Goal: Complete application form

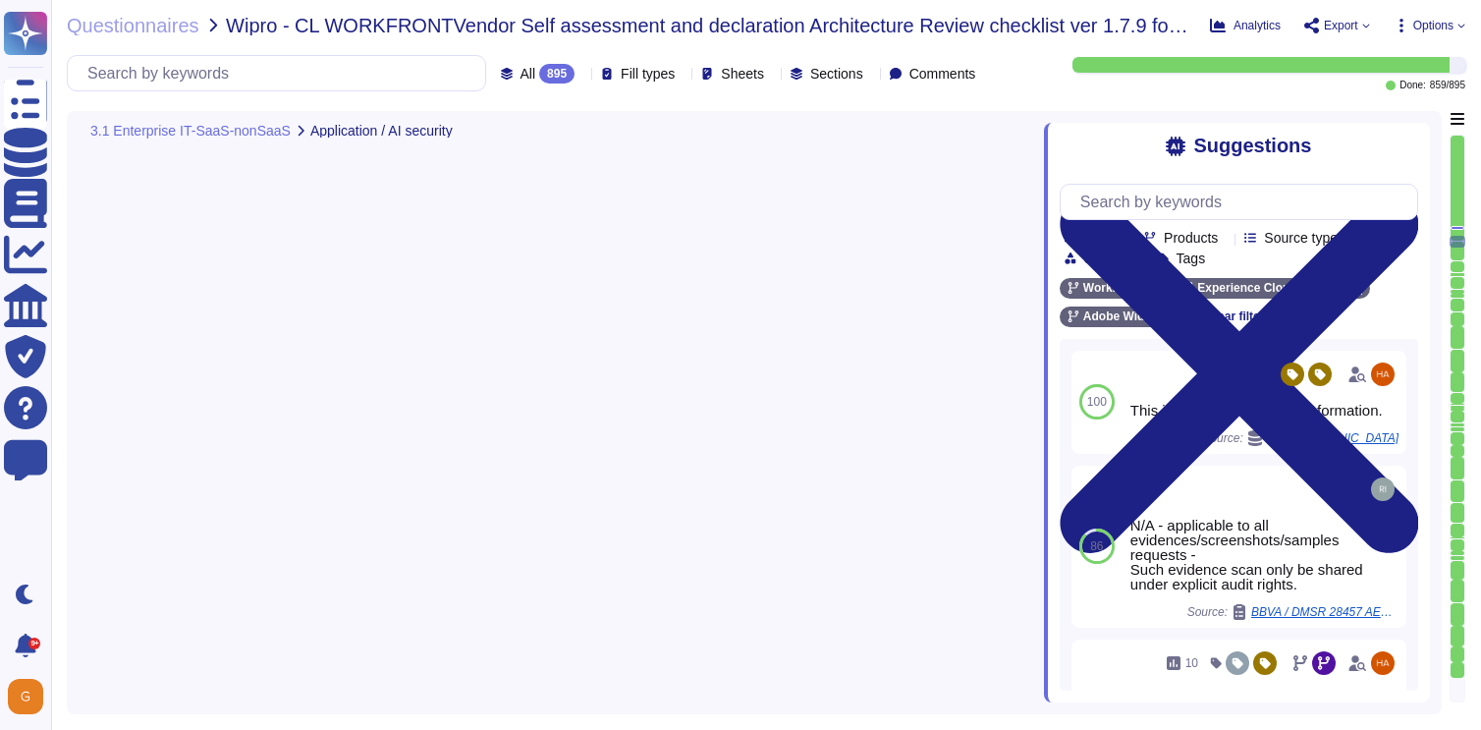
type textarea "Lorem'i Dolors Ametcon Adipiscin (ELIT) sed doeiusmo temp inc utlabo et dol mag…"
type textarea "Adobe has standardized on using HashiCorp's Vault for password vault."
type textarea "Unit tests are run automatically when we push code. The procedure is that we do…"
type textarea "Adobe utilizes AES-256 bit encryption at rest and TLS v1.2 or higher for data i…"
type textarea "This is part of the release process."
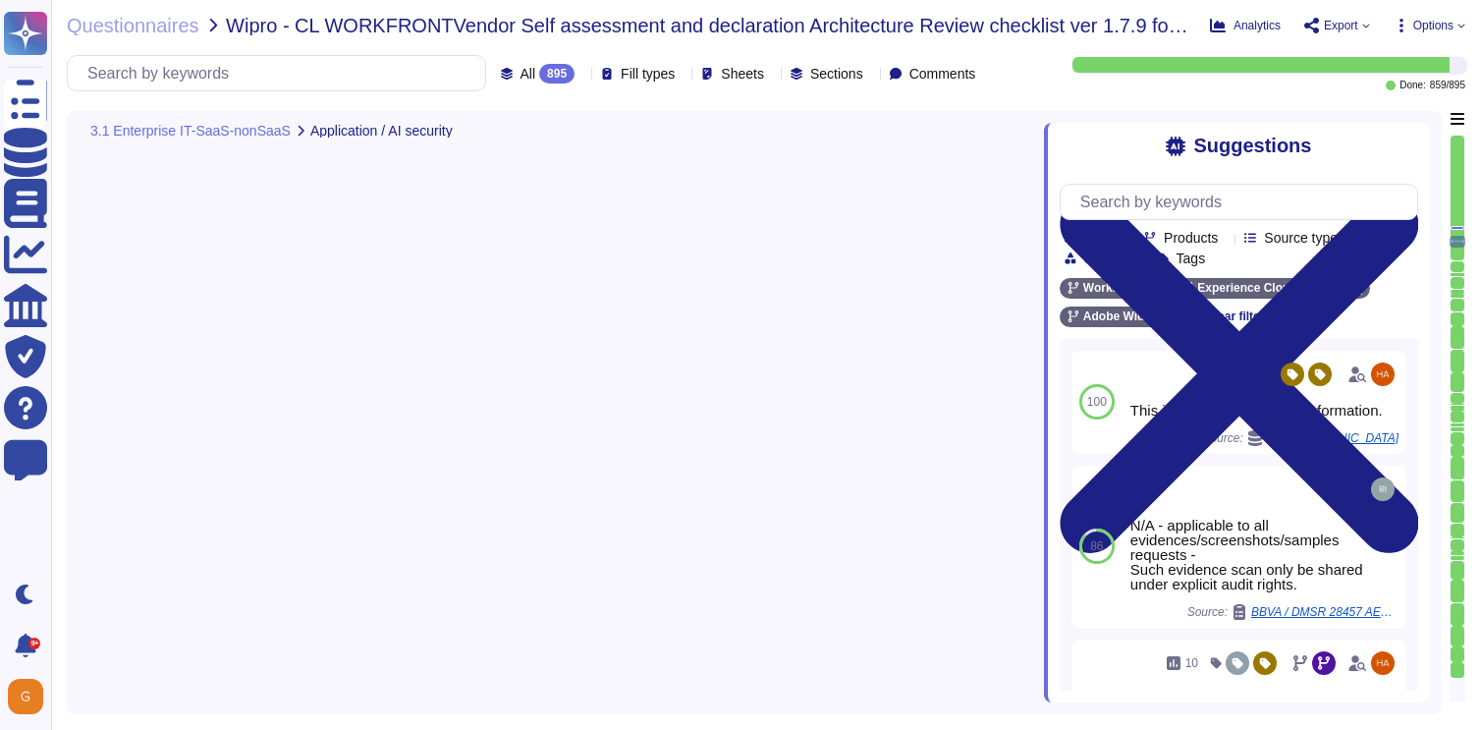
type textarea "Adobe's access control policies and standards ensure that users have the least …"
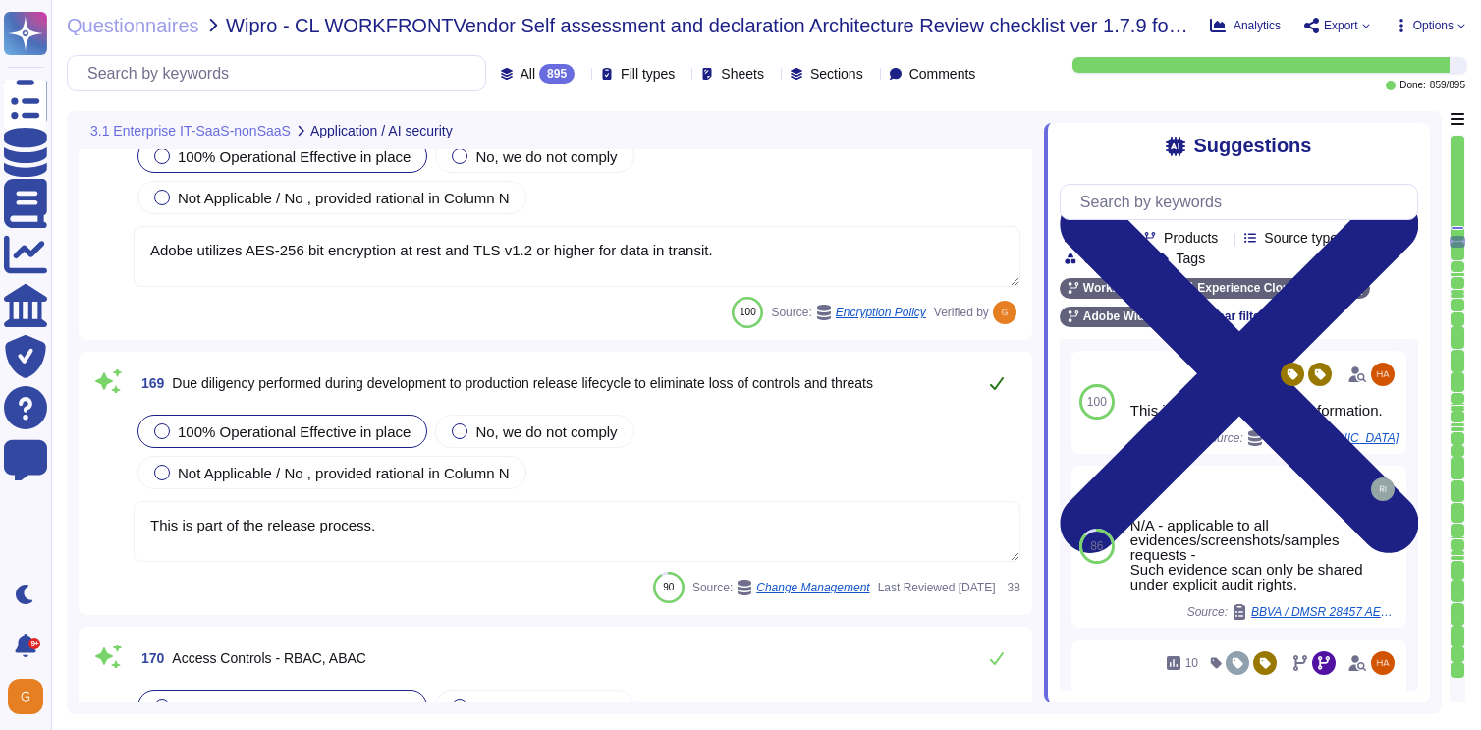
click at [1001, 386] on icon at bounding box center [997, 383] width 16 height 16
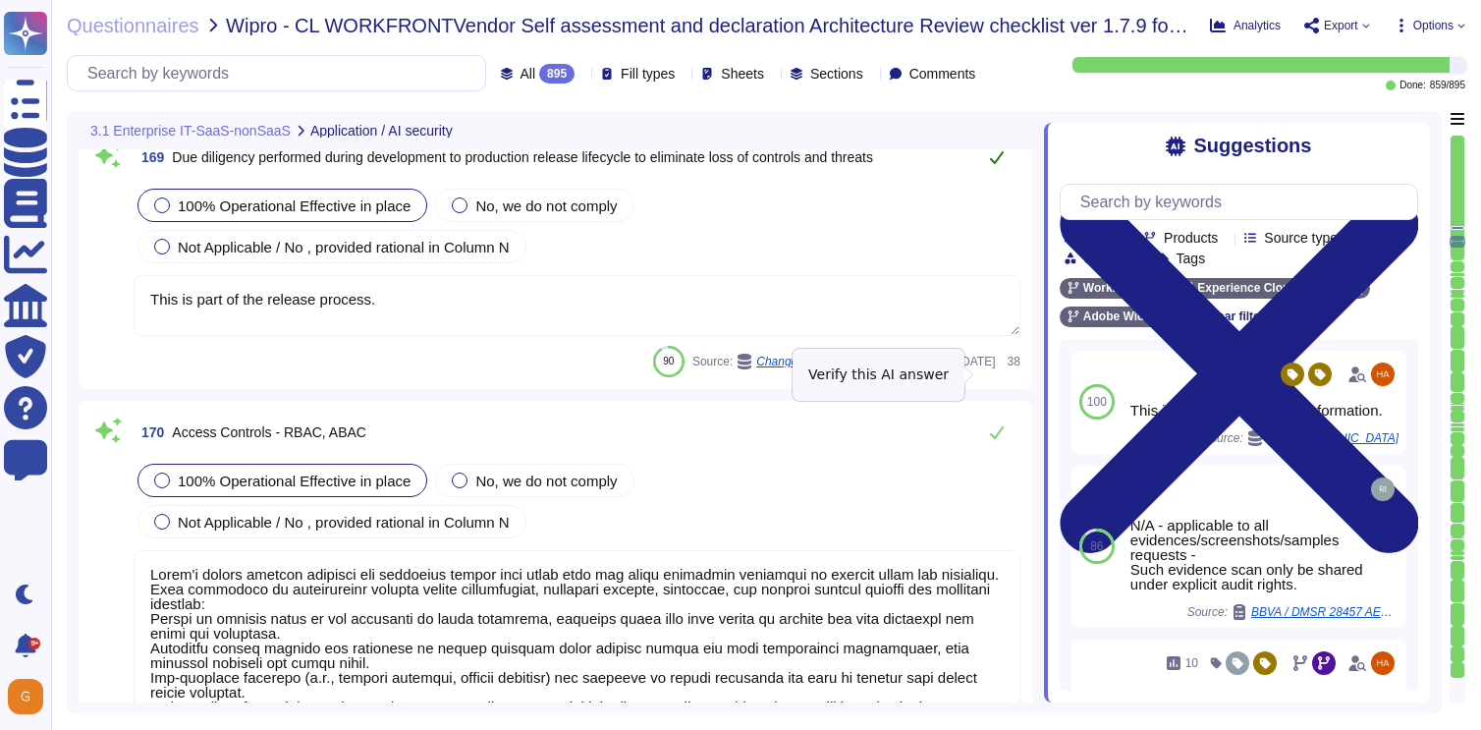
scroll to position [50350, 0]
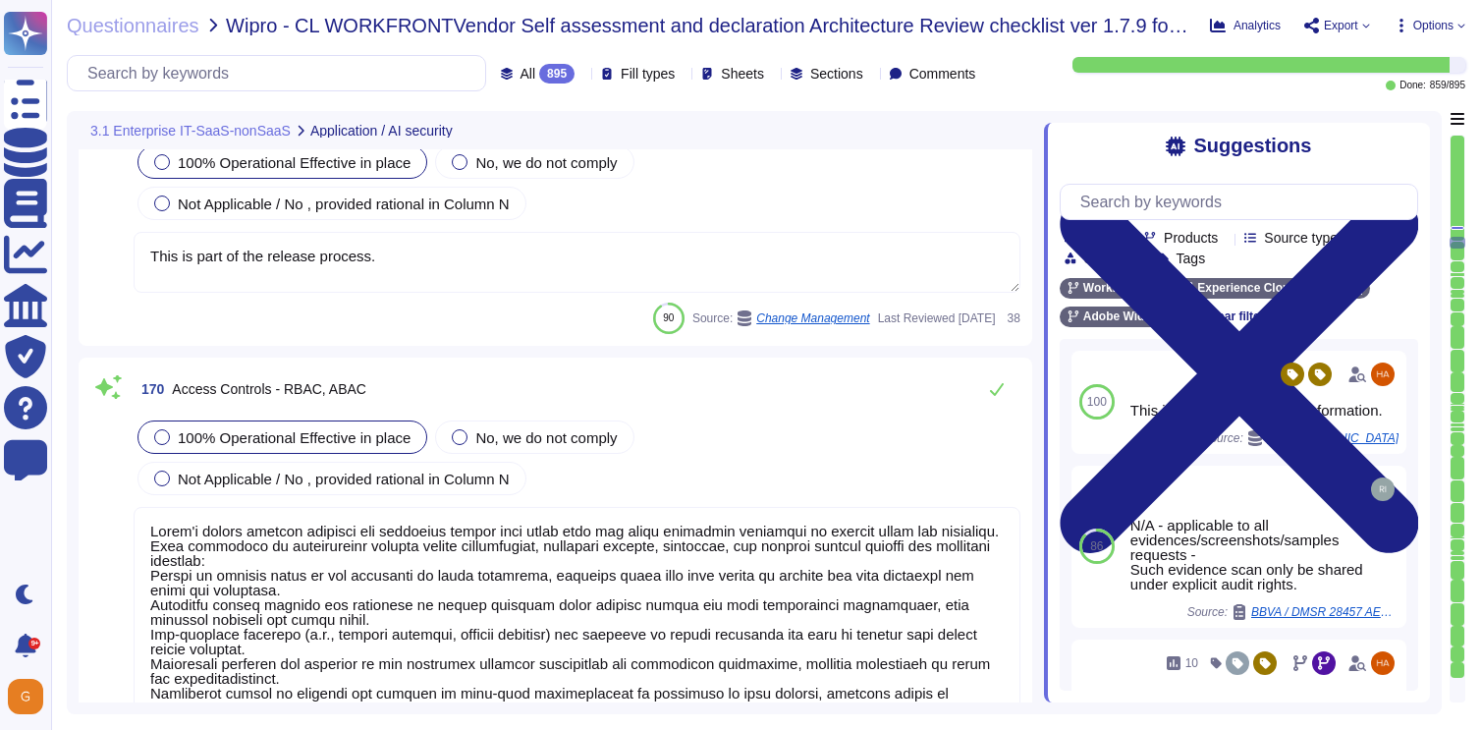
type textarea "Based on two main principles— detection and prevention—these platforms include …"
click at [1001, 386] on icon at bounding box center [997, 389] width 14 height 13
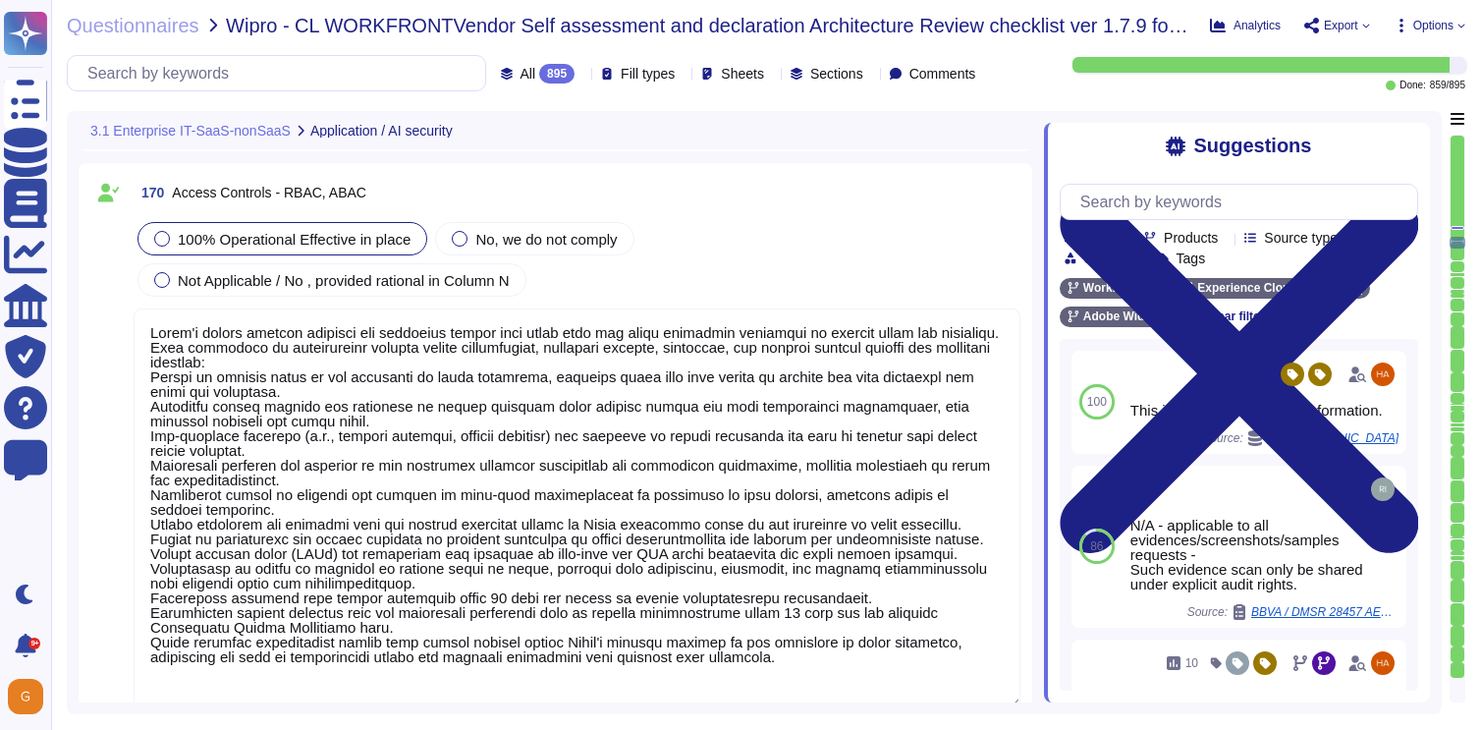
type textarea "Adobe performs periodic backups or has implemented failover technology of criti…"
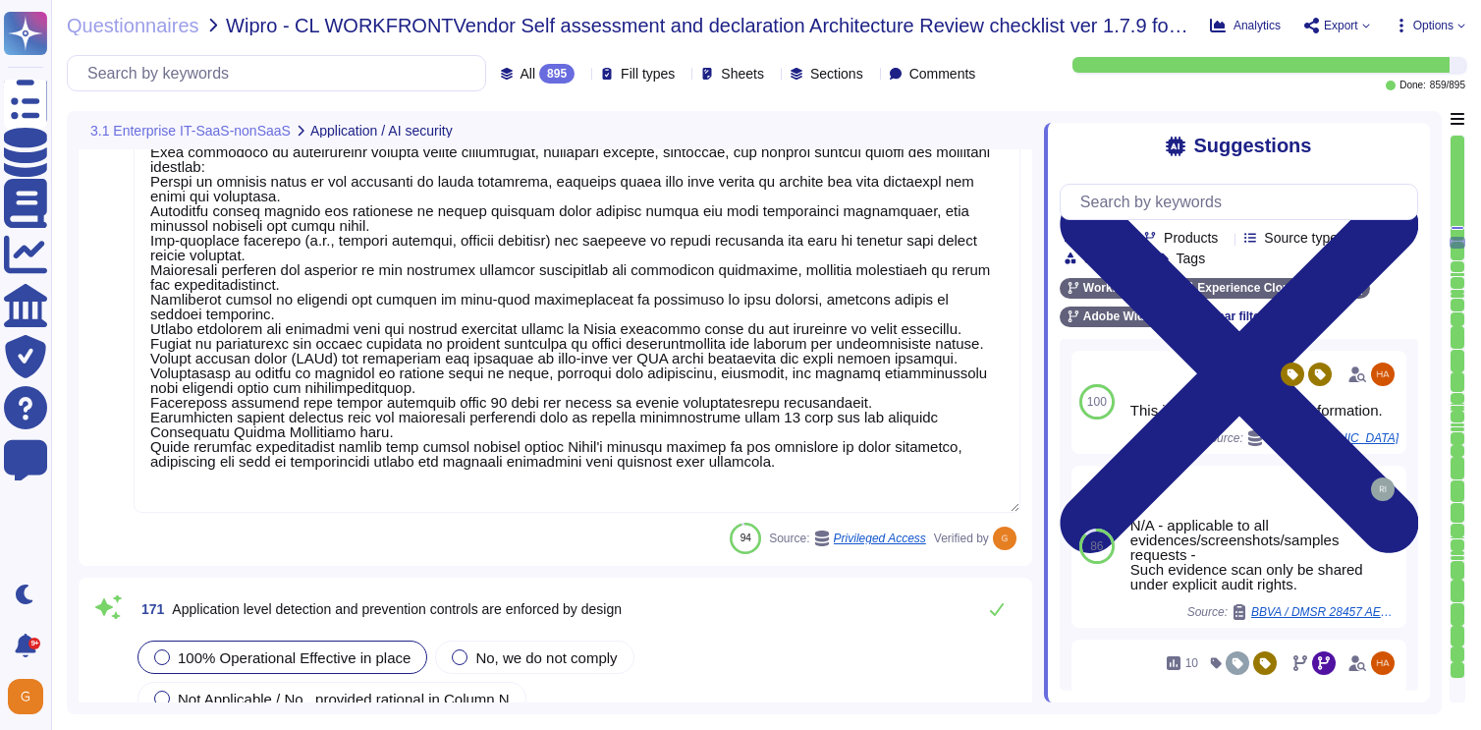
scroll to position [2, 0]
click at [991, 602] on icon at bounding box center [997, 609] width 16 height 16
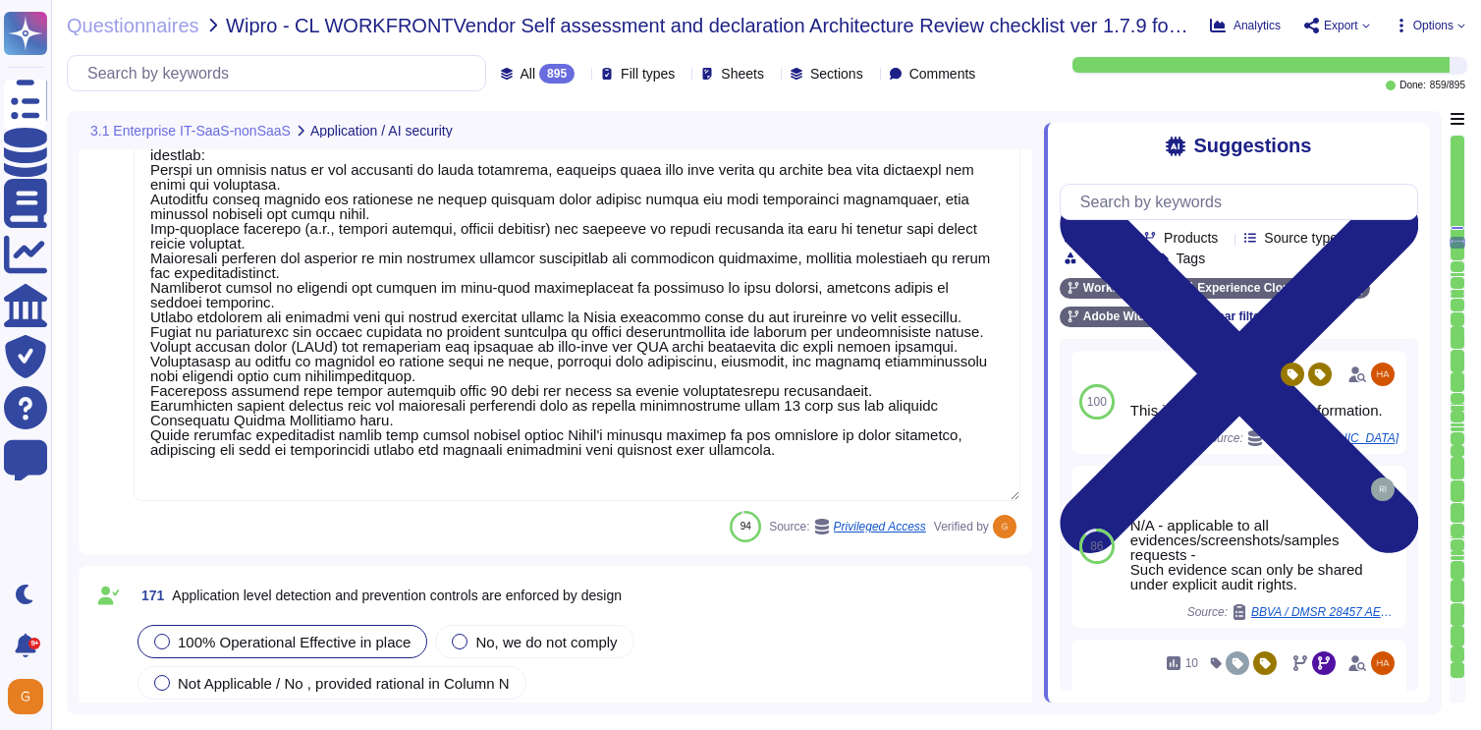
type textarea "We use an enterprise-wide managed solution to scan for known threats."
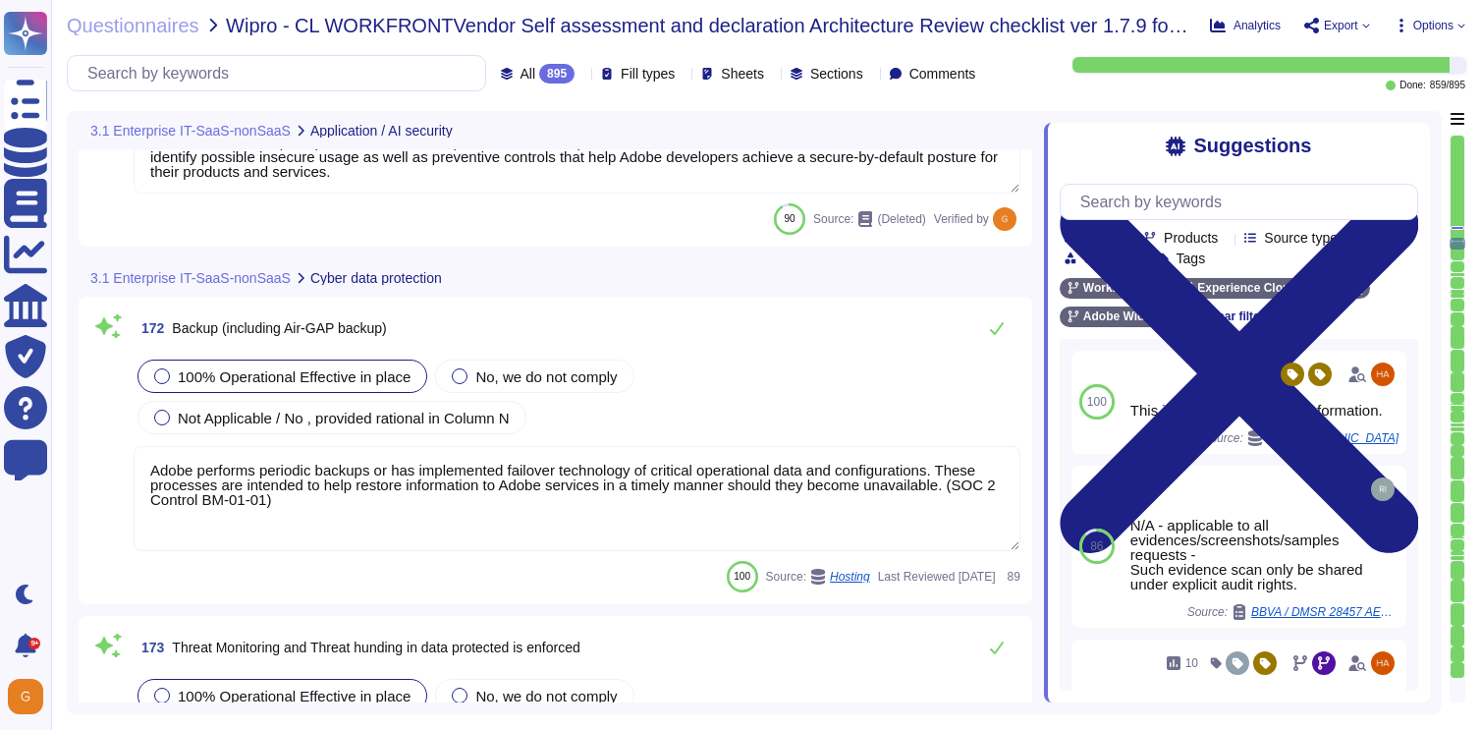
scroll to position [51311, 0]
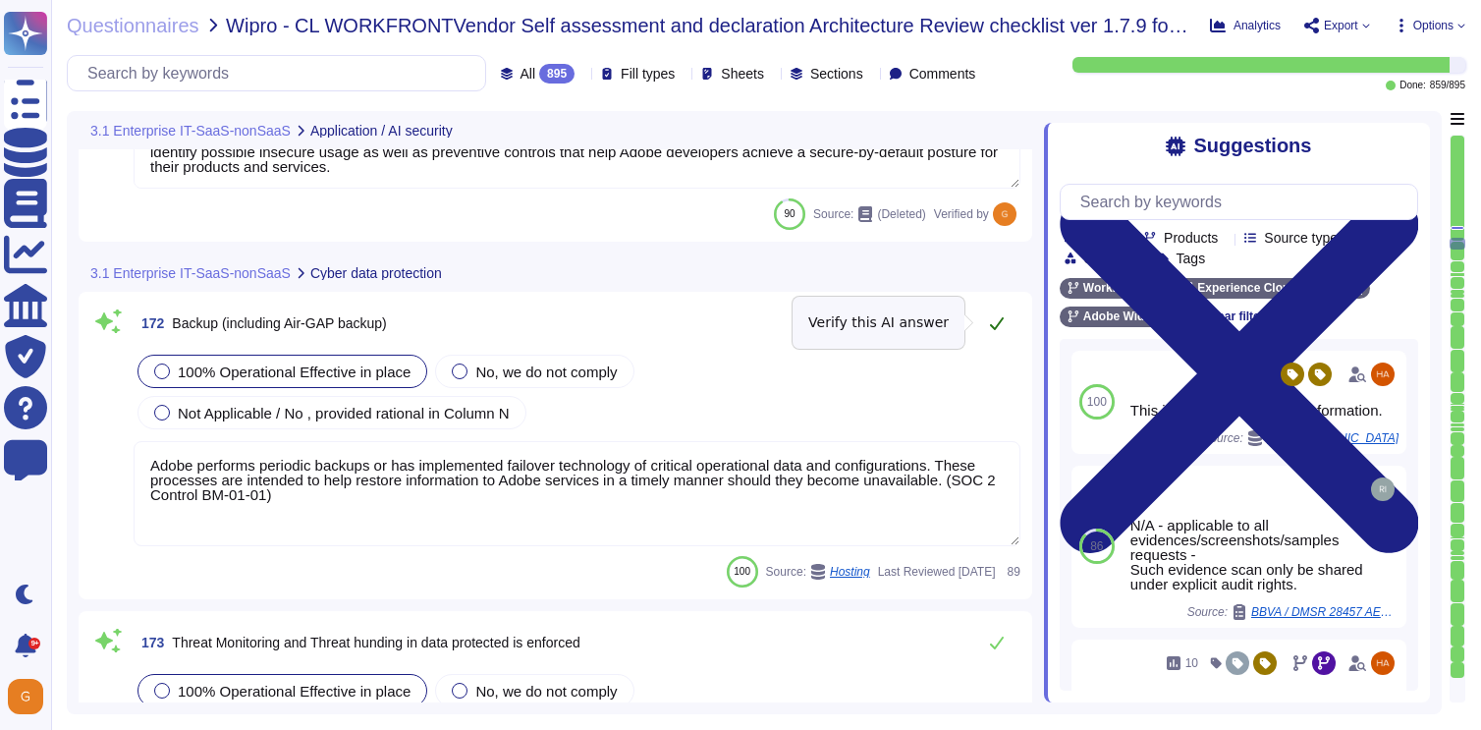
click at [1007, 326] on button at bounding box center [996, 323] width 47 height 39
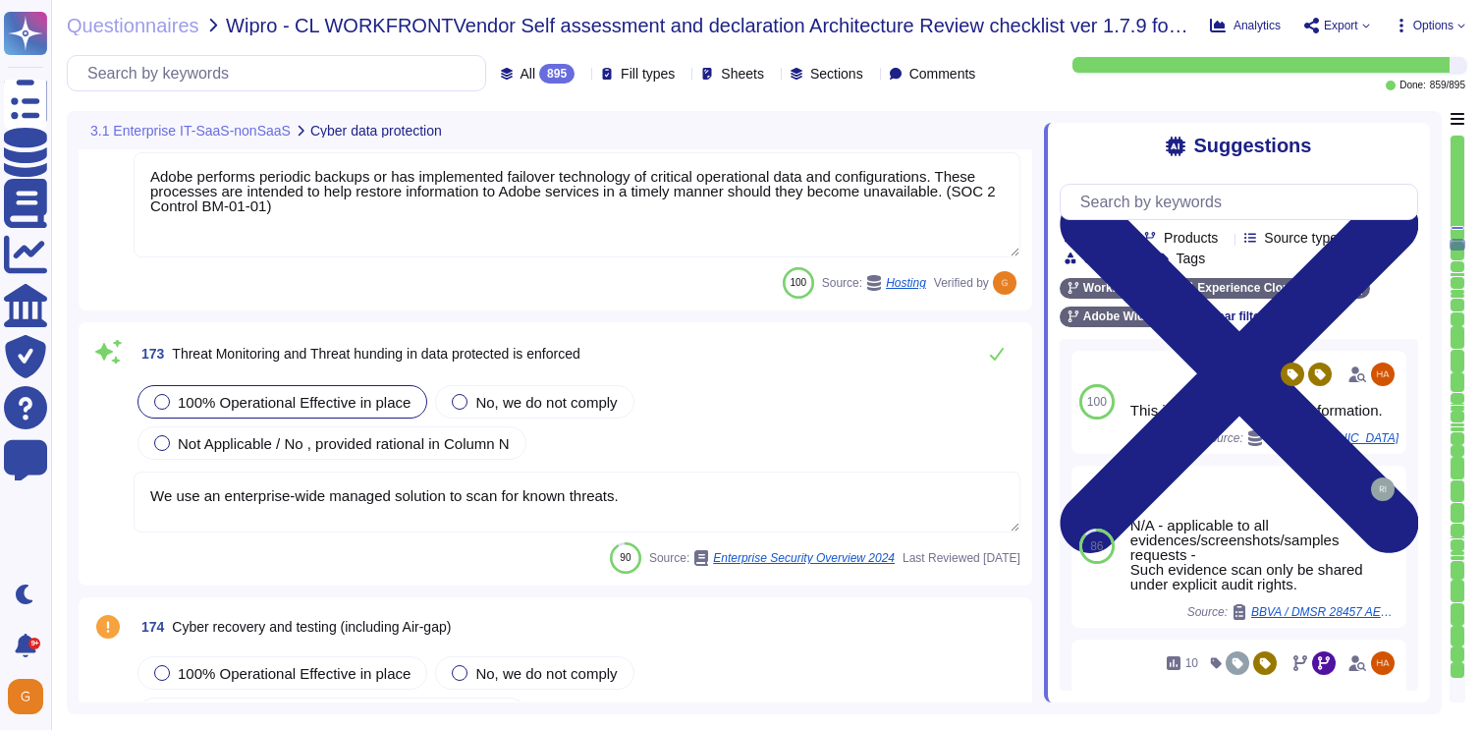
type textarea "We have determined that responsibility is the critical foundational principle t…"
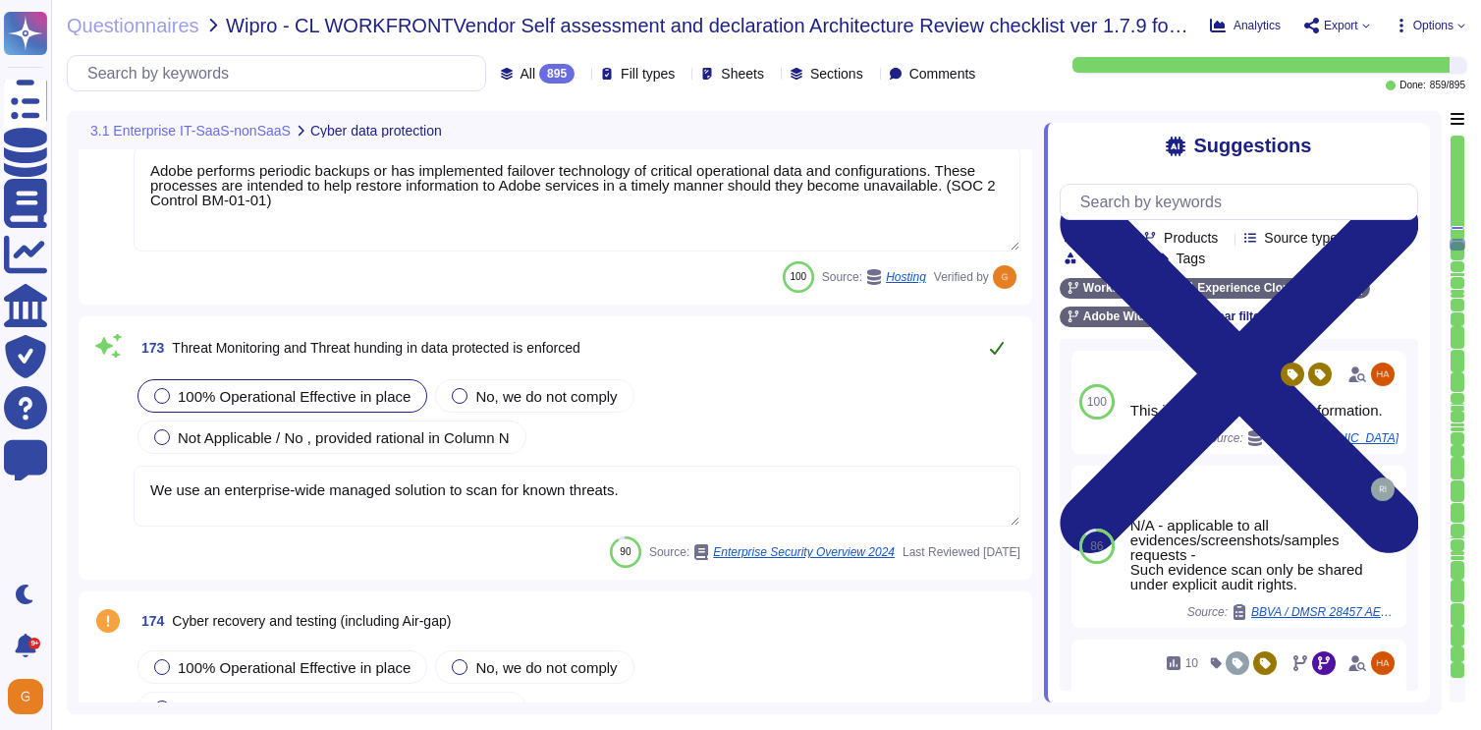
click at [1002, 342] on icon at bounding box center [997, 348] width 14 height 13
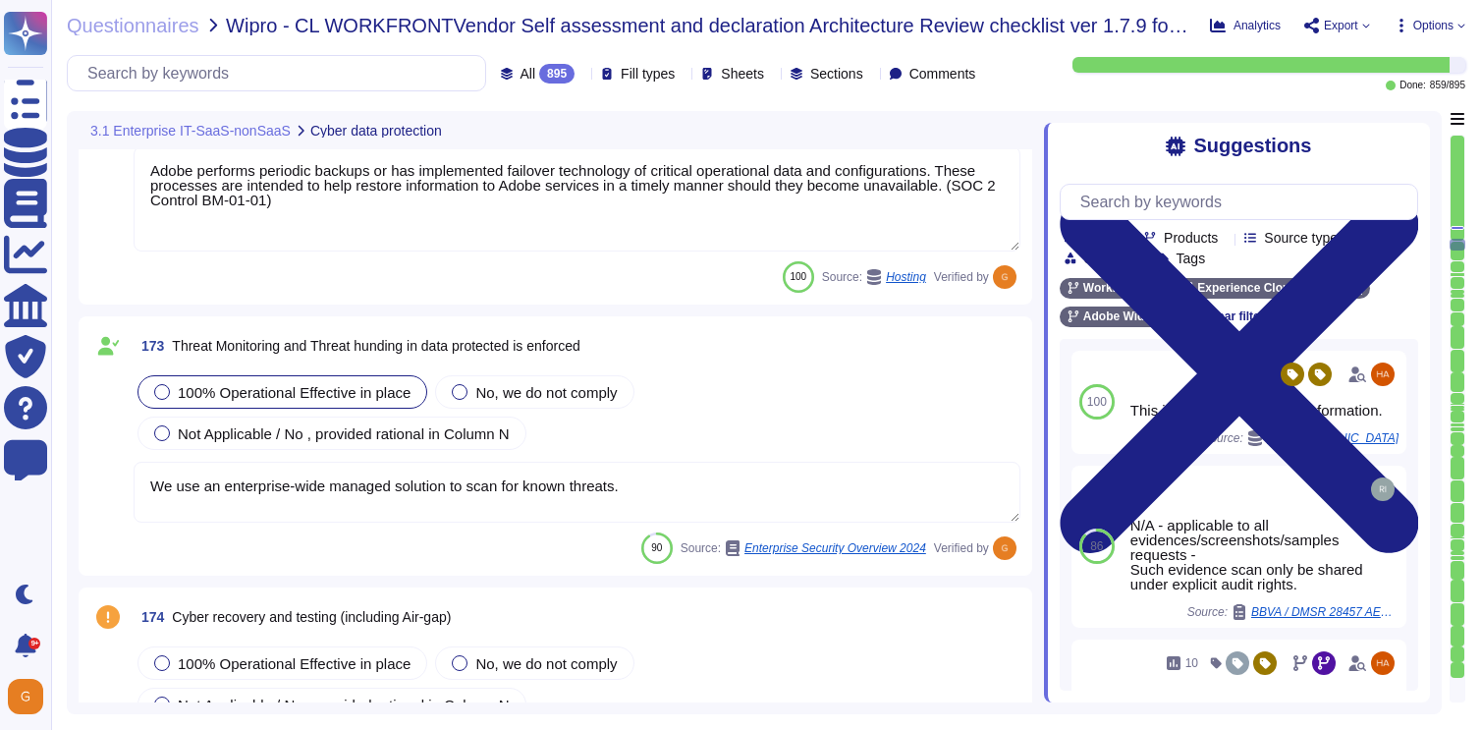
type textarea "AI is only as good as the data on which it is trained."
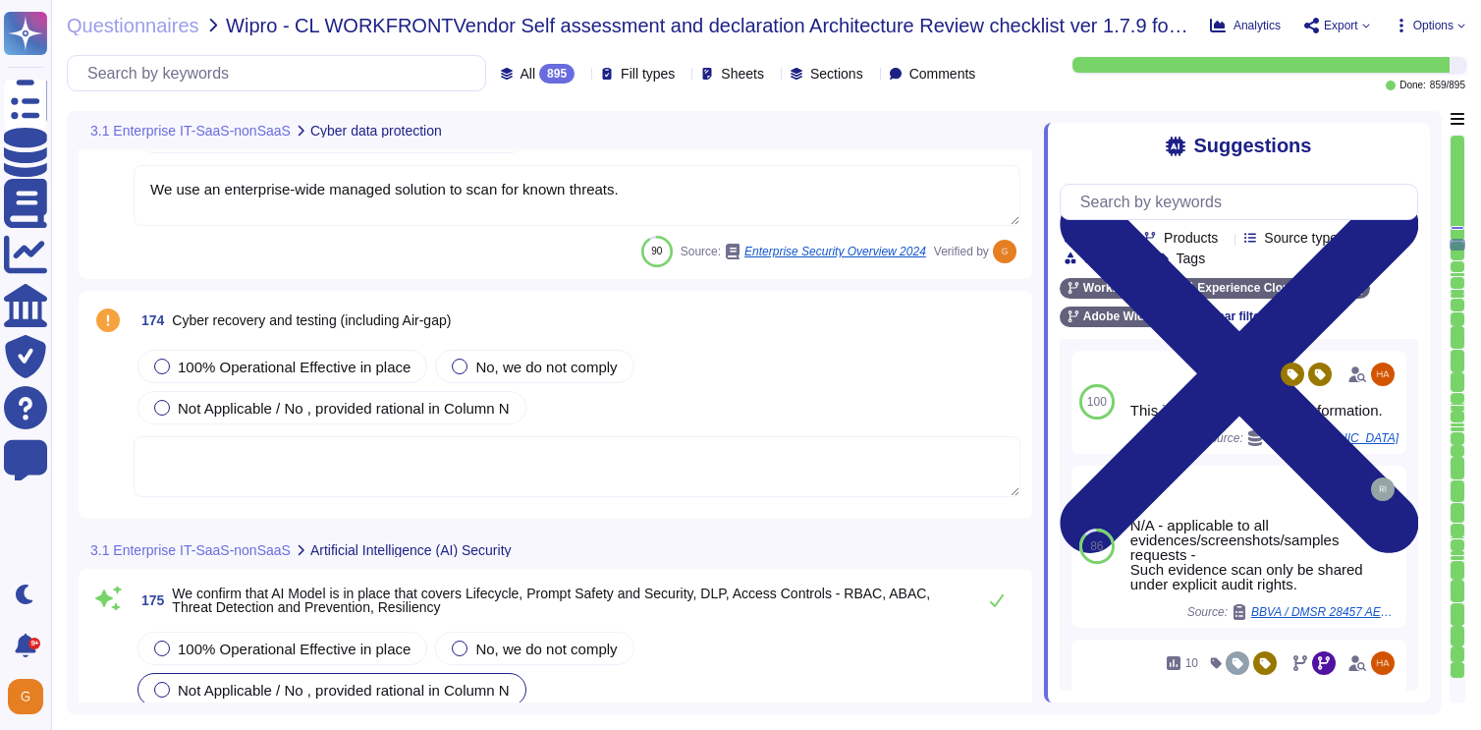
type textarea "The journey to adopting AI responsibly begins with the people who will lead it."
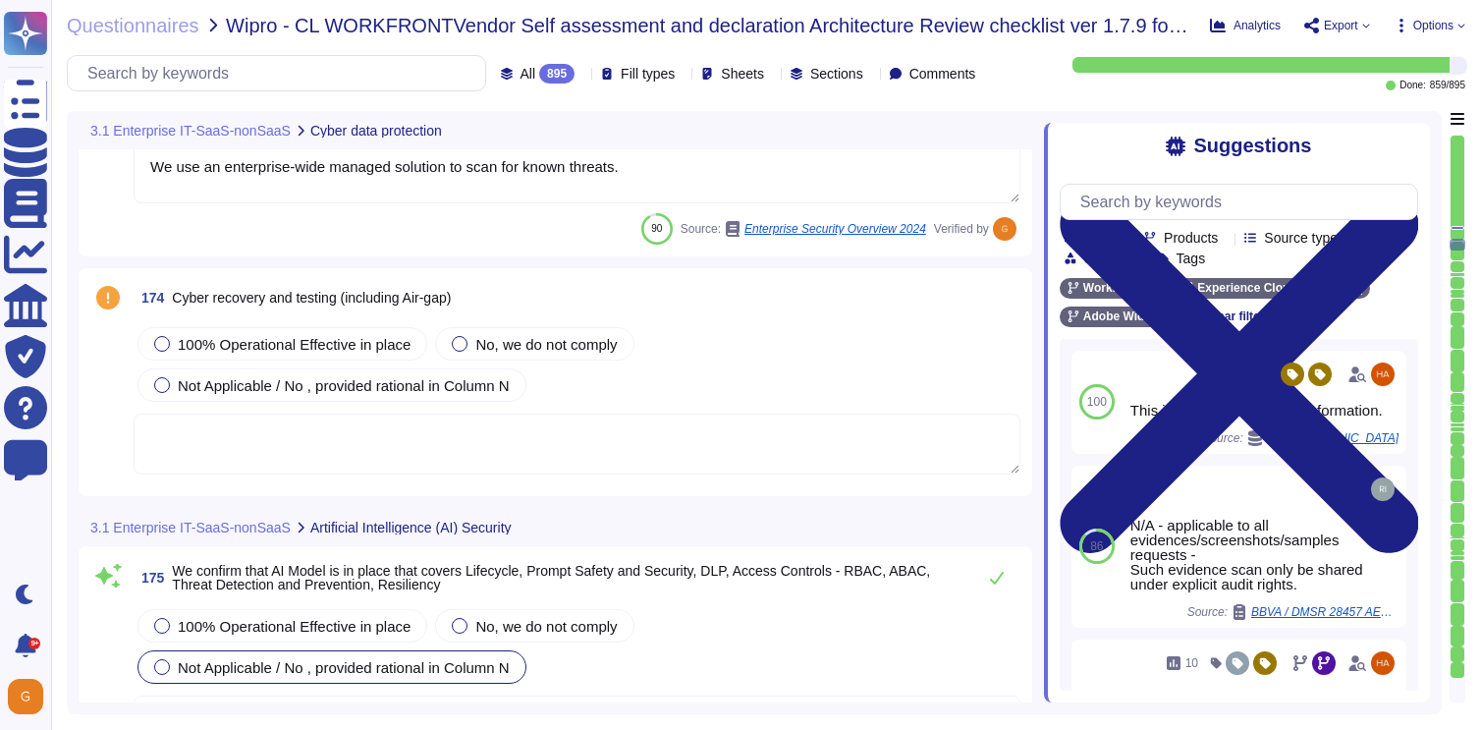
scroll to position [51899, 0]
click at [297, 331] on div "100% Operational Effective in place" at bounding box center [283, 341] width 290 height 33
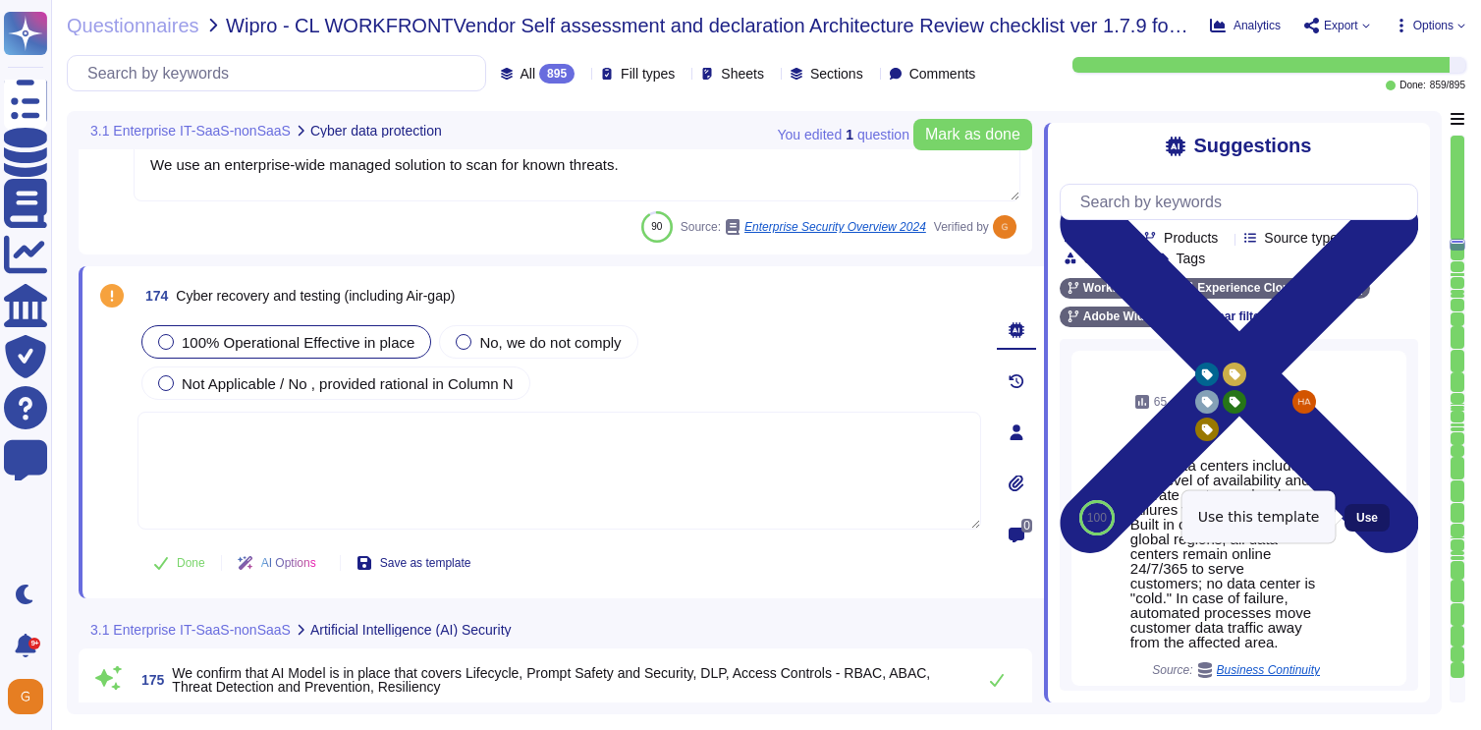
click at [1365, 512] on span "Use" at bounding box center [1367, 518] width 22 height 12
type textarea "AWS data centers include a high level of availability and tolerate system or ha…"
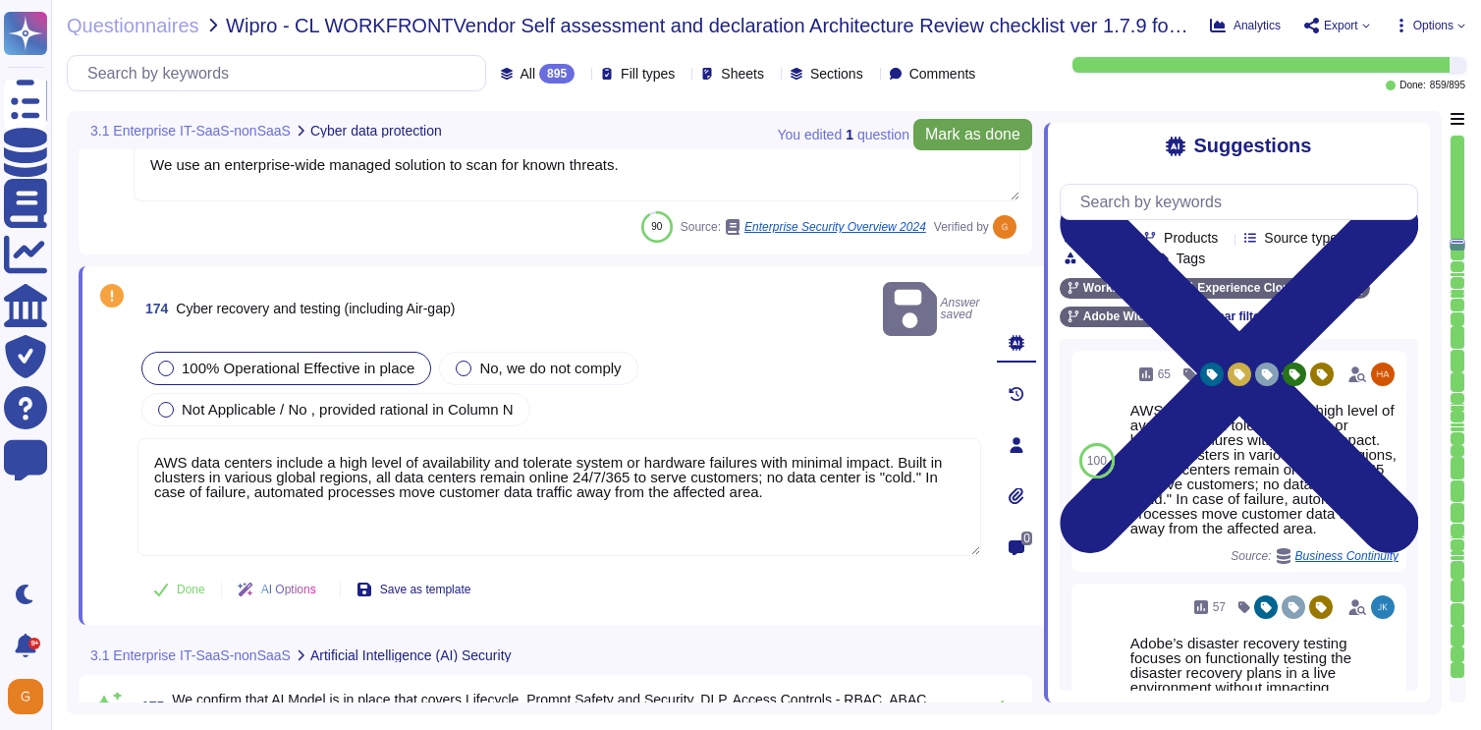
click at [975, 144] on button "Mark as done" at bounding box center [972, 134] width 119 height 31
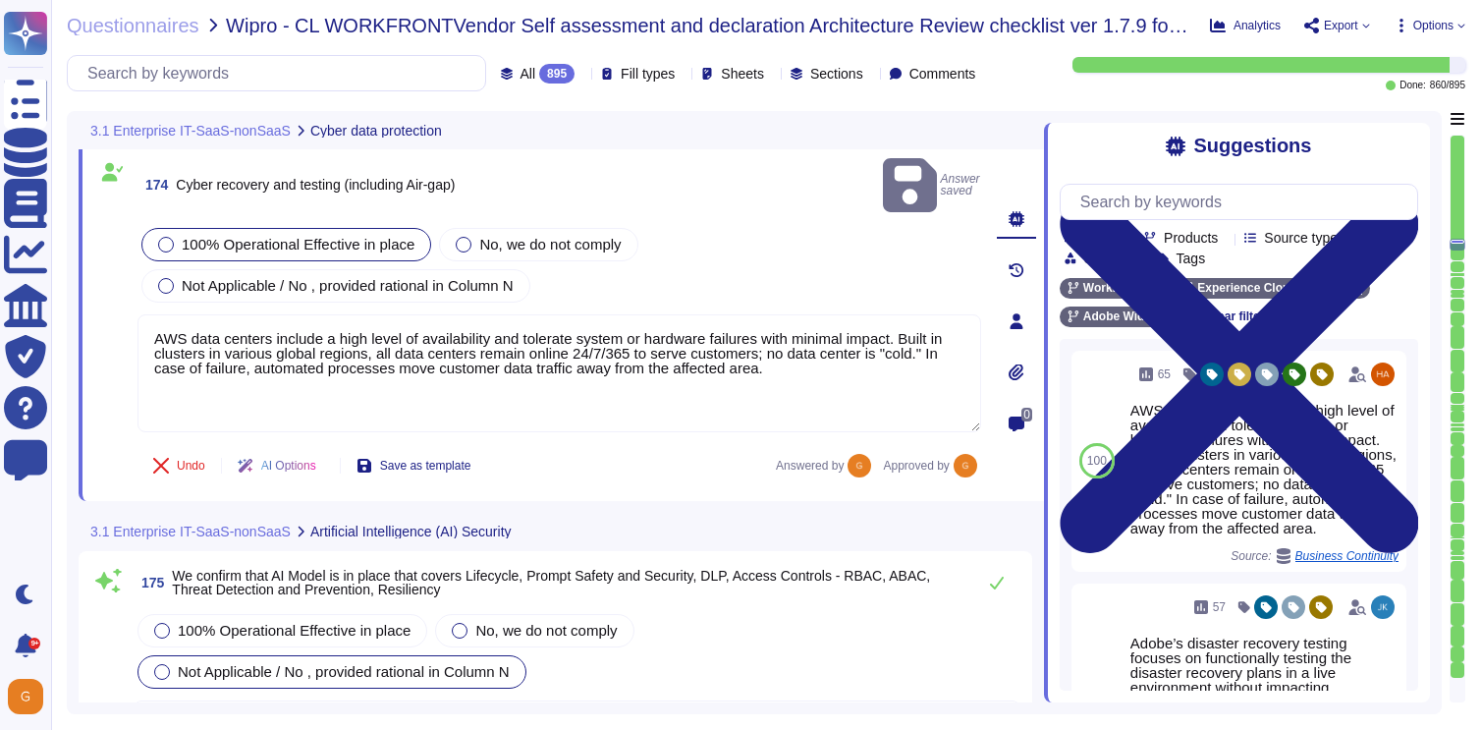
type textarea "The journey to adopting AI responsibly begins with the people who will lead it."
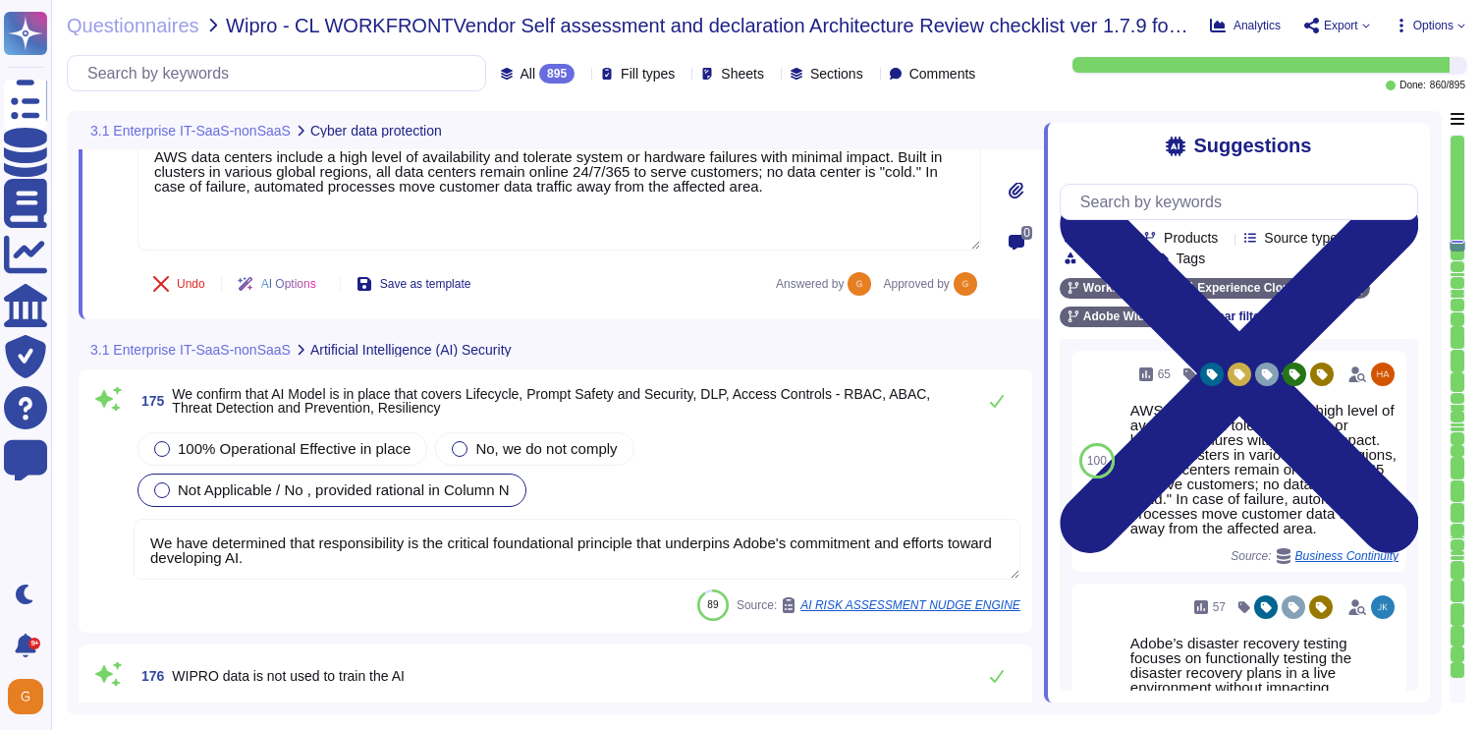
scroll to position [52207, 0]
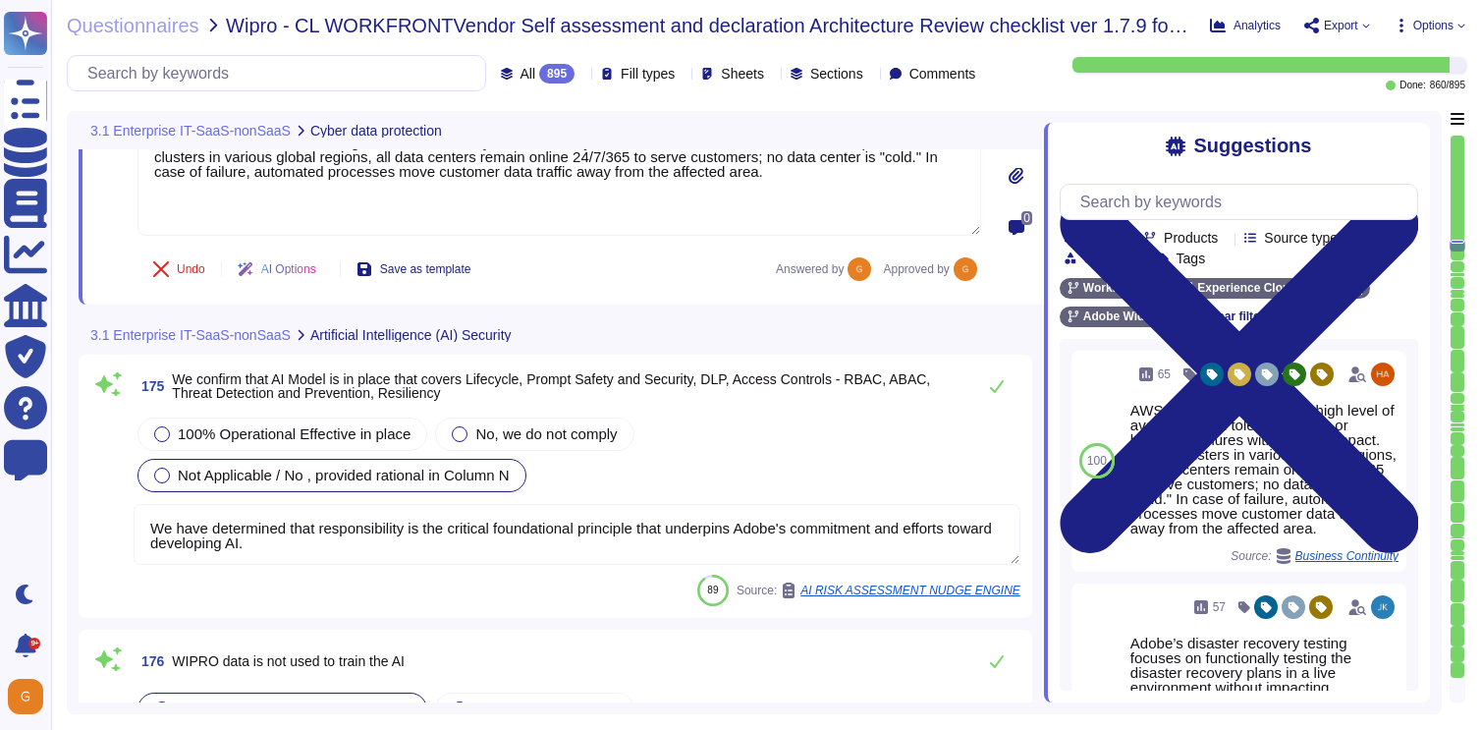
type textarea "For more information, please visit the Adobe Trust Center here: [URL][DOMAIN_NA…"
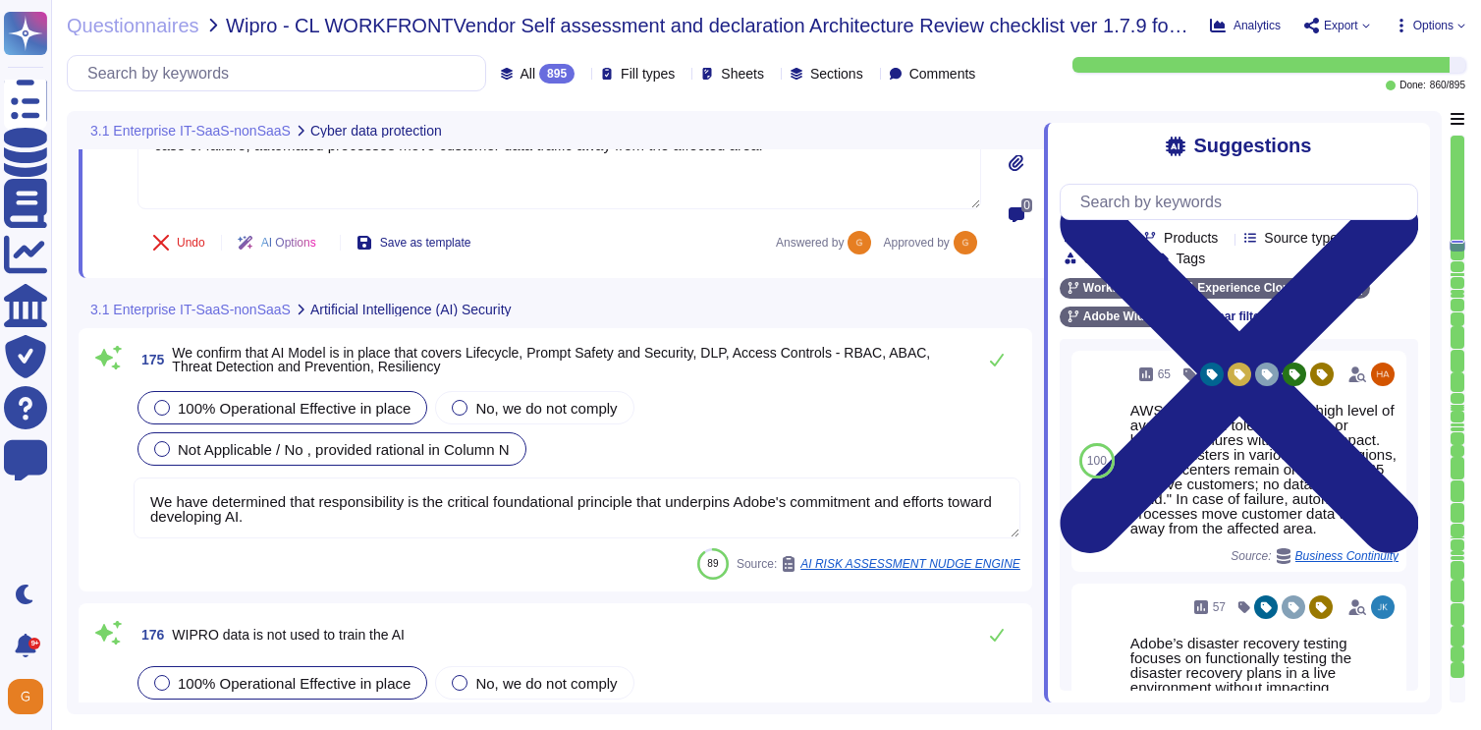
click at [362, 411] on span "100% Operational Effective in place" at bounding box center [294, 408] width 233 height 17
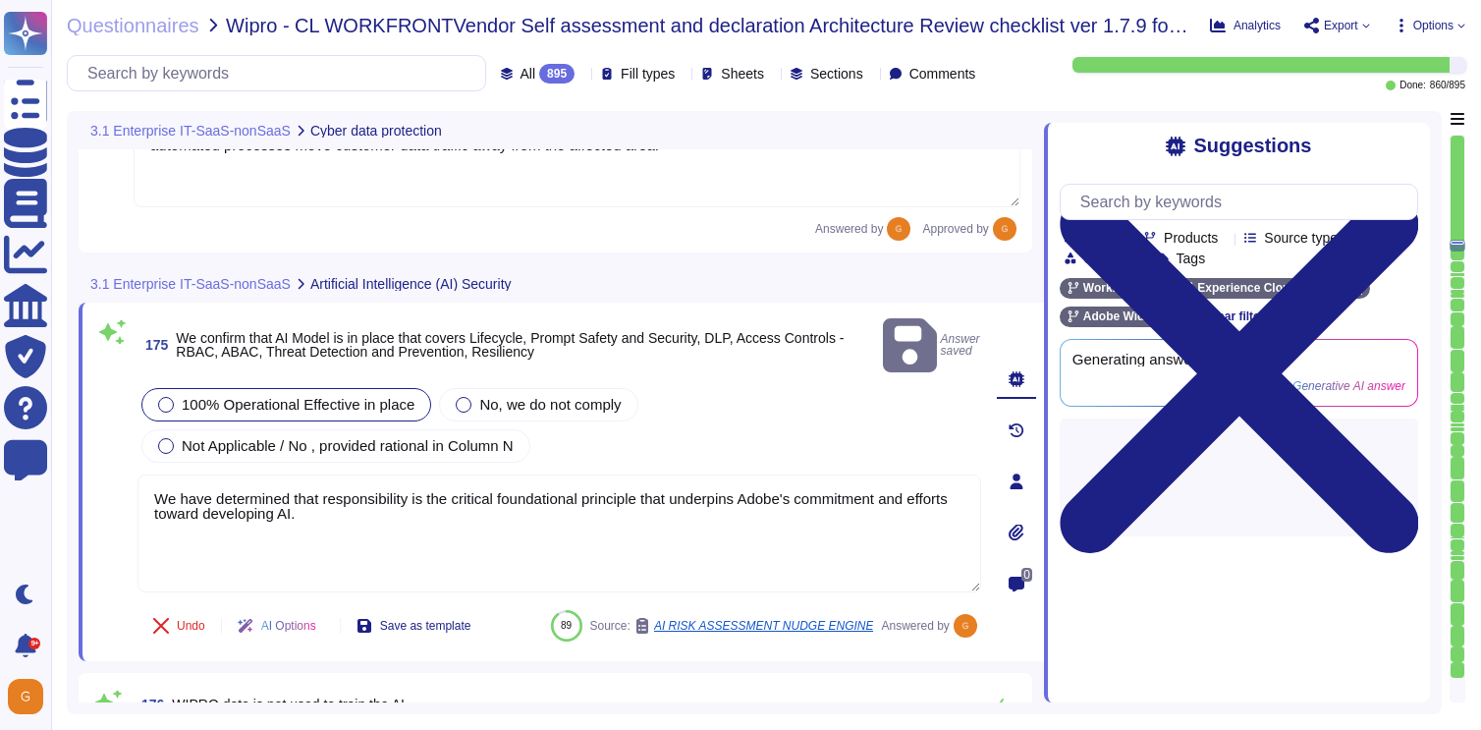
type textarea "For more information, please visit the Adobe Trust Center here: [URL][DOMAIN_NA…"
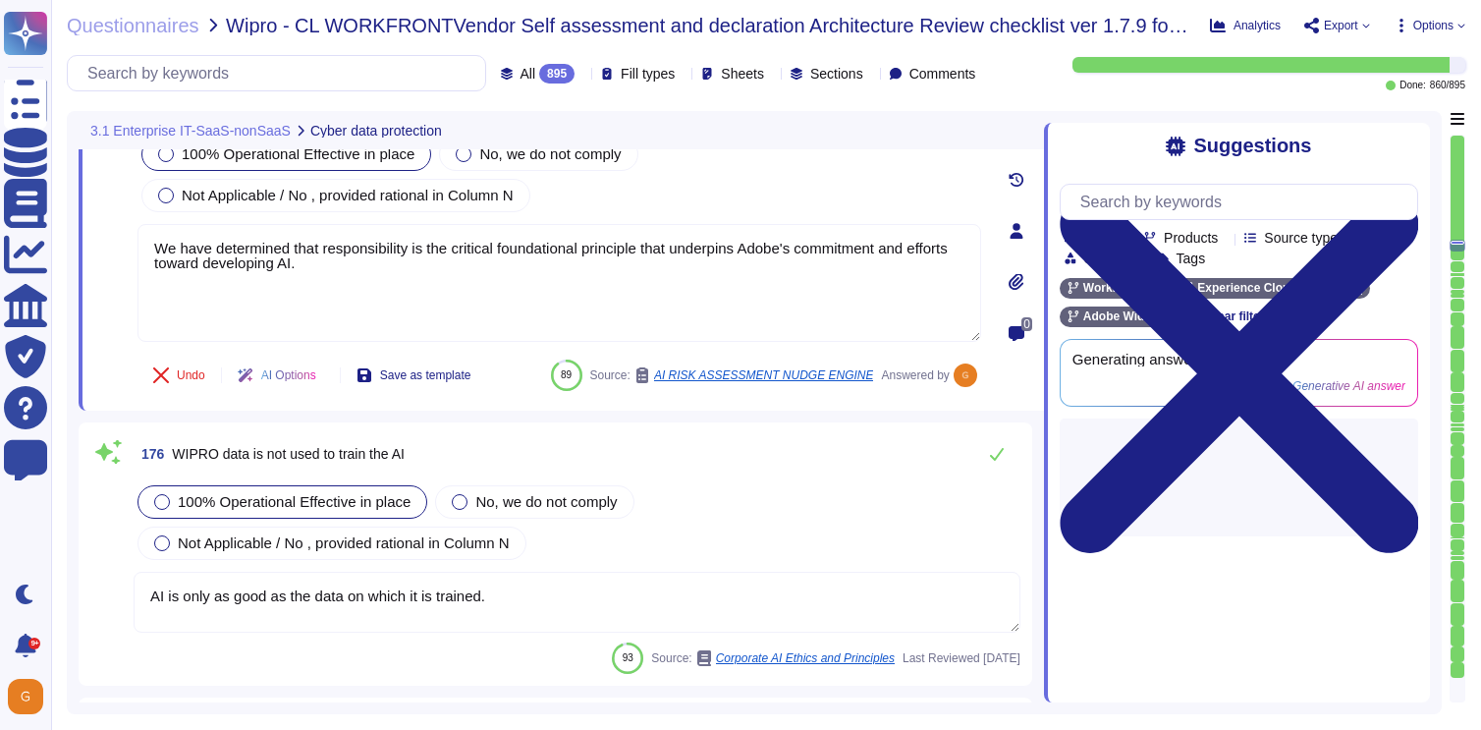
scroll to position [52457, 0]
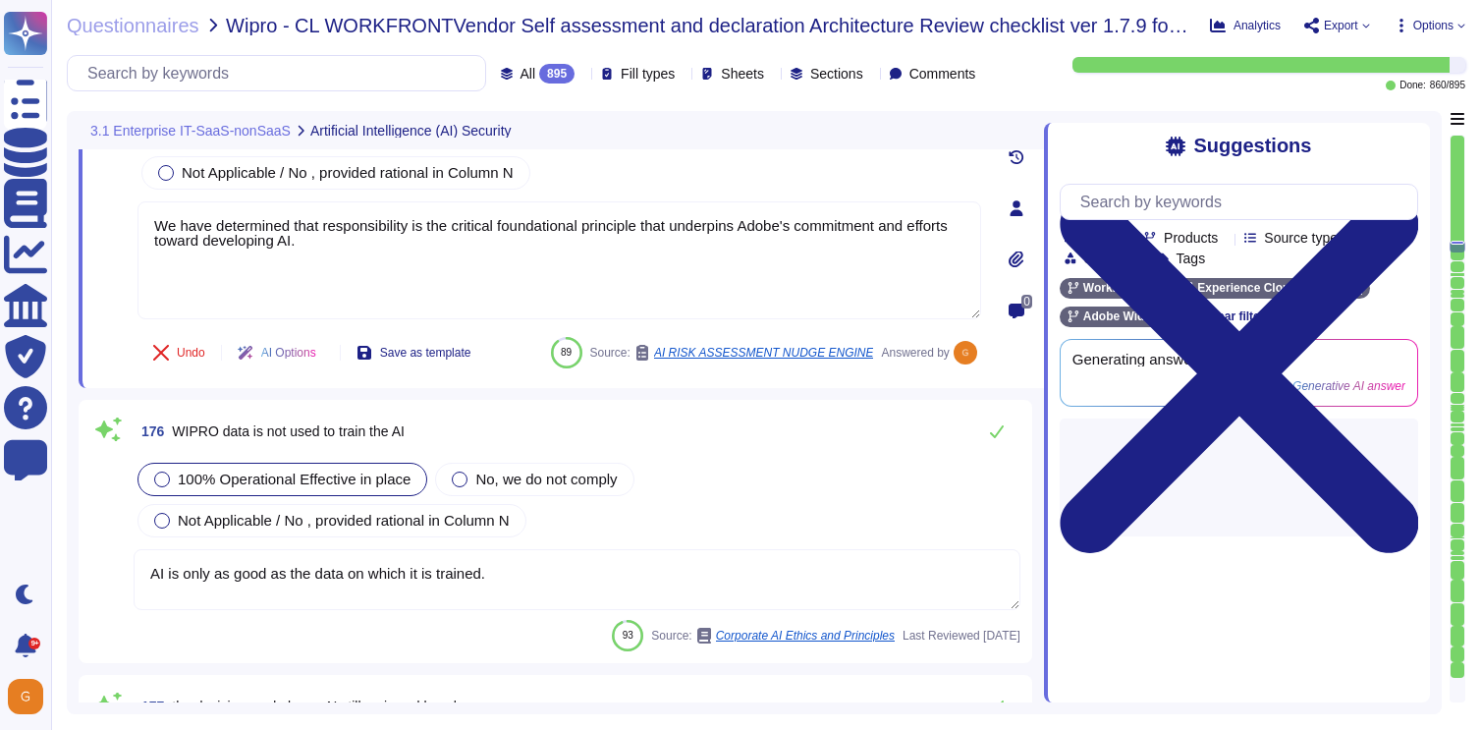
click at [527, 555] on textarea "AI is only as good as the data on which it is trained." at bounding box center [577, 579] width 887 height 61
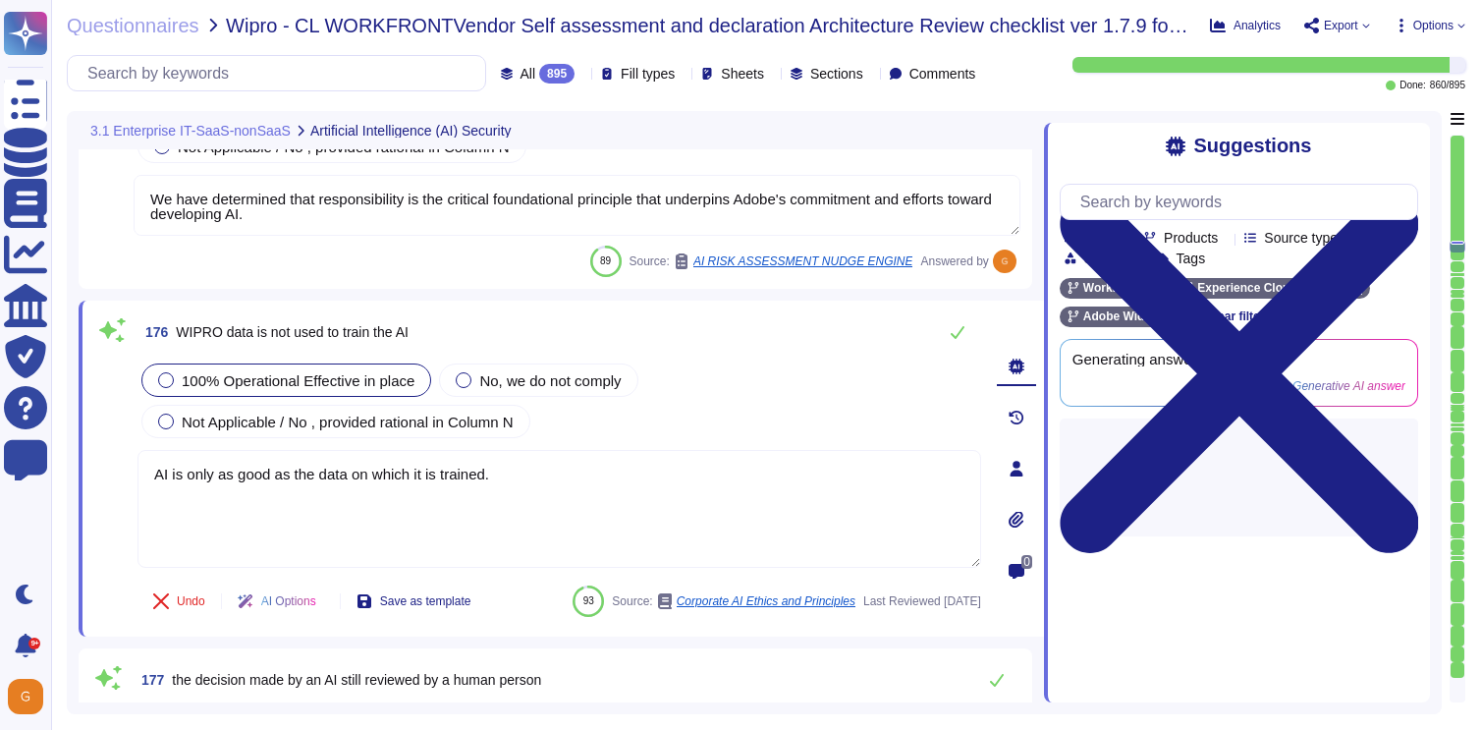
drag, startPoint x: 518, startPoint y: 479, endPoint x: 125, endPoint y: 470, distance: 393.0
click at [125, 470] on div "176 WIPRO data is not used to train the AI 100% Operational Effective in place …" at bounding box center [537, 468] width 887 height 312
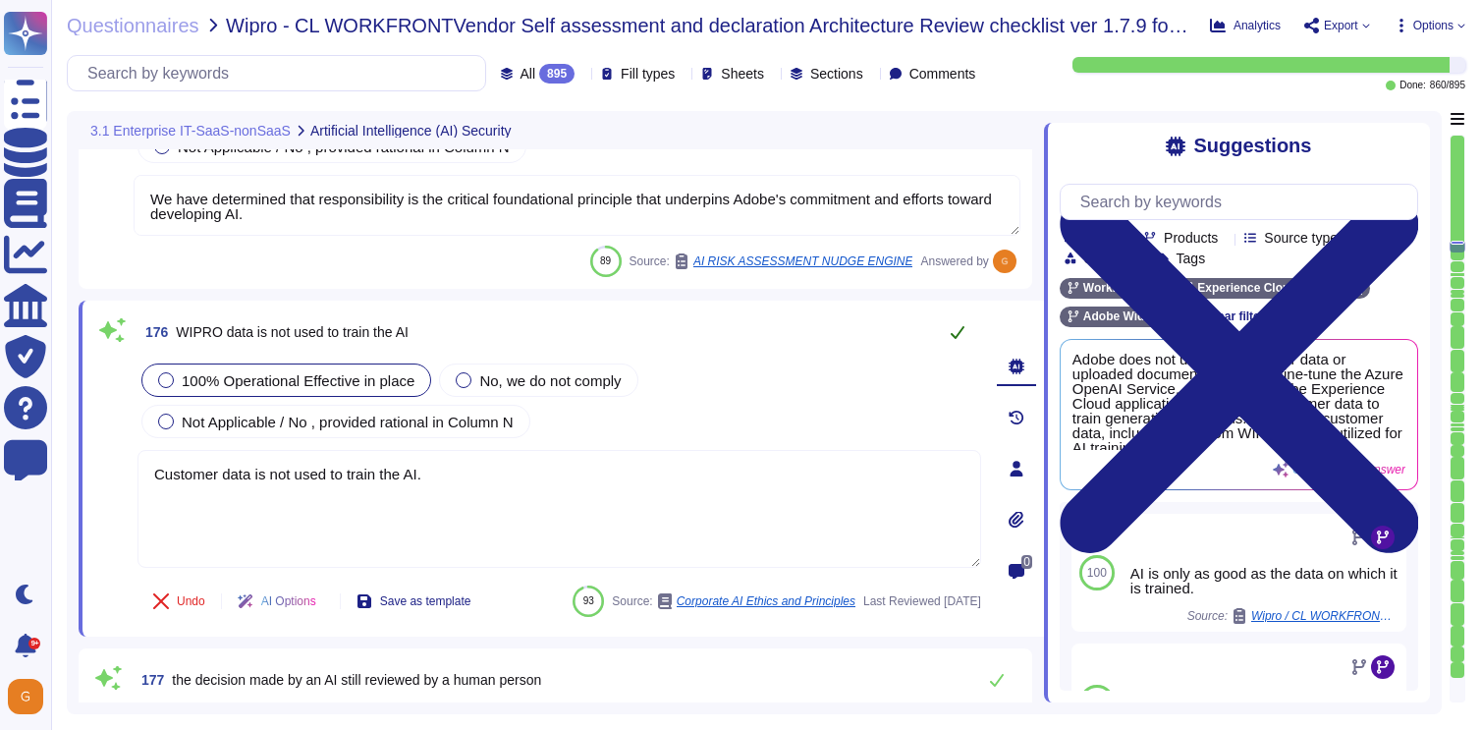
type textarea "Customer data is not used to train the AI."
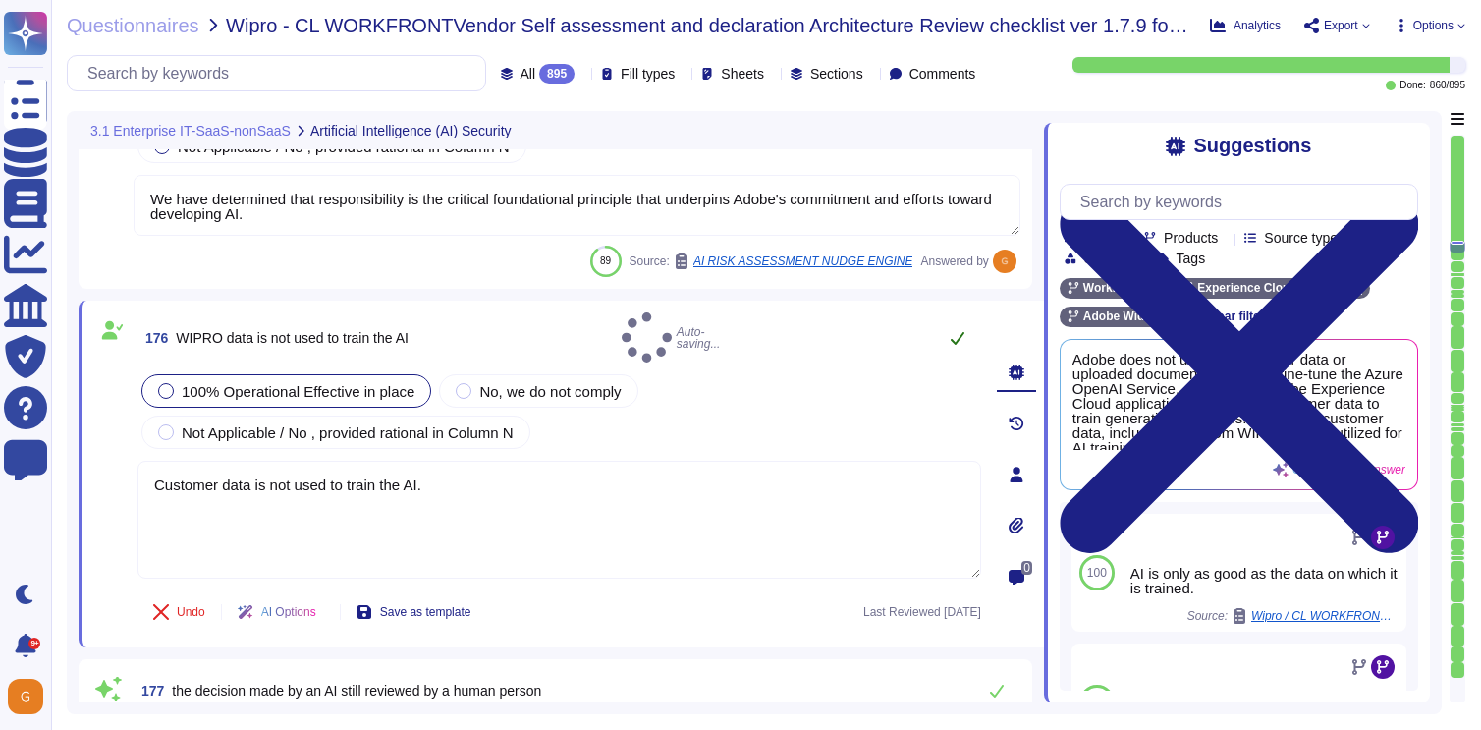
click at [959, 330] on icon at bounding box center [958, 338] width 16 height 16
